Goal: Complete application form

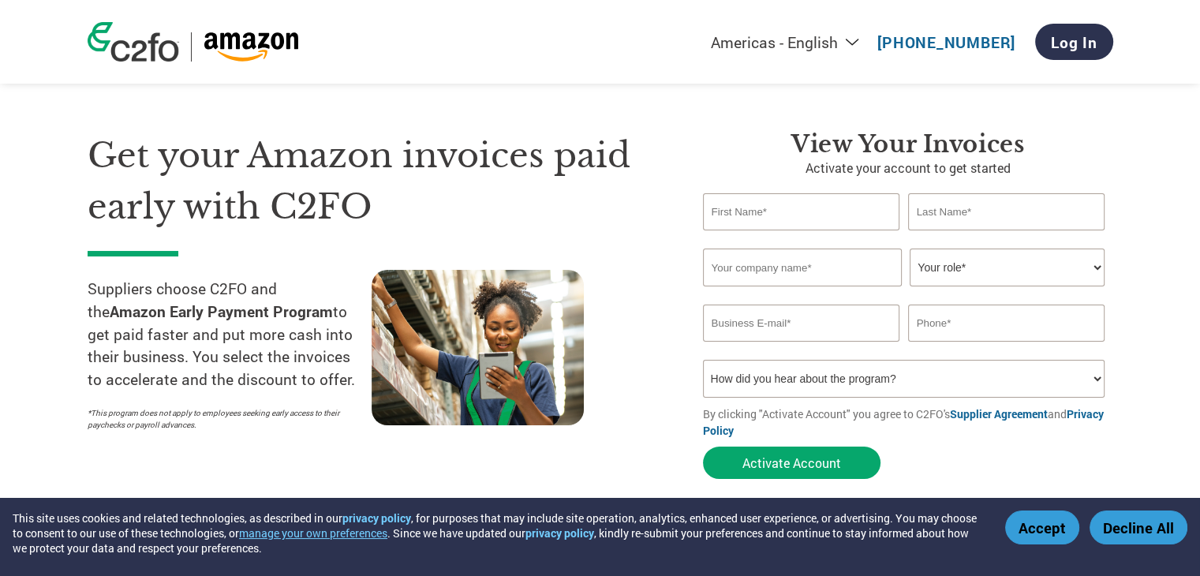
scroll to position [24, 0]
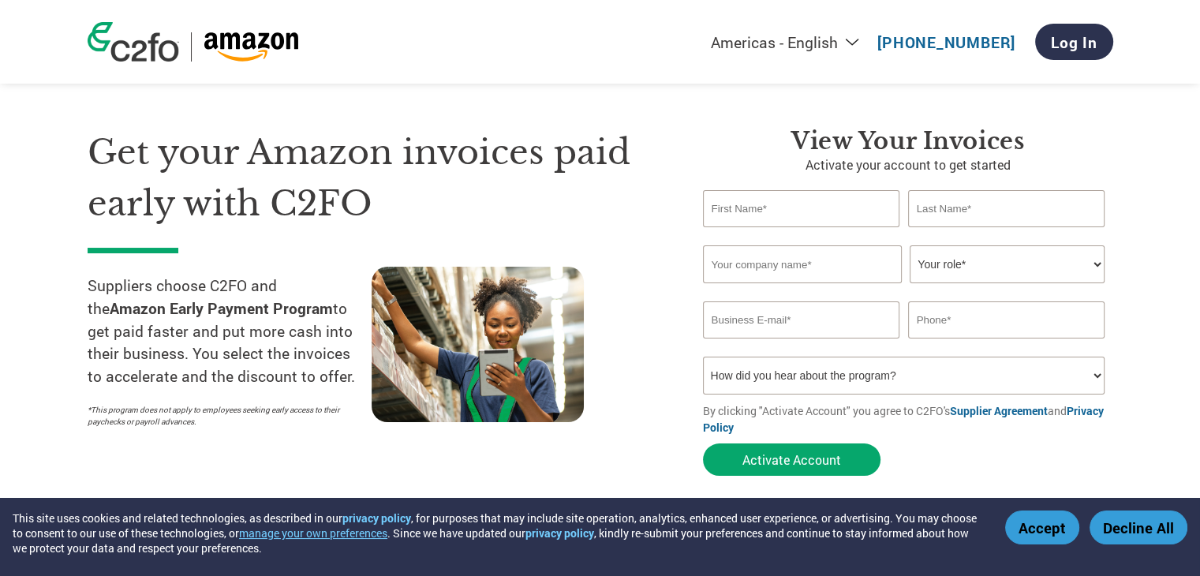
click at [786, 211] on input "text" at bounding box center [801, 208] width 197 height 37
click at [763, 266] on input "text" at bounding box center [802, 264] width 199 height 38
click at [906, 364] on select "How did you hear about the program? Received a letter Email Social Media Online…" at bounding box center [904, 375] width 402 height 38
click at [1151, 306] on section "Get your Amazon invoices paid early with C2FO Suppliers choose C2FO and the Ama…" at bounding box center [600, 286] width 1200 height 495
